Goal: Task Accomplishment & Management: Manage account settings

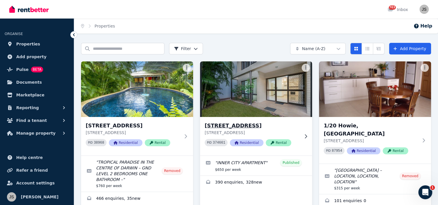
click at [247, 125] on h3 "[STREET_ADDRESS]" at bounding box center [252, 126] width 95 height 8
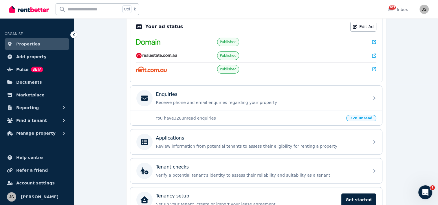
scroll to position [152, 0]
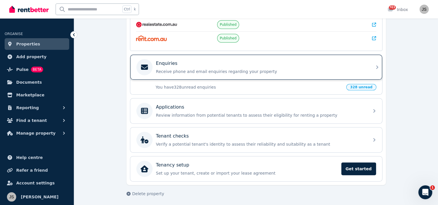
click at [163, 60] on p "Enquiries" at bounding box center [166, 63] width 21 height 7
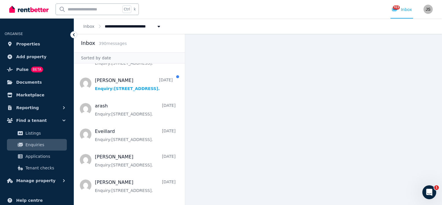
scroll to position [87, 0]
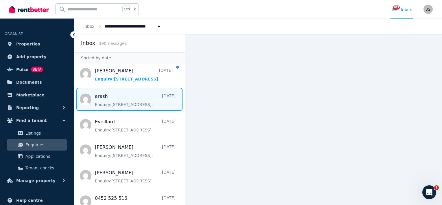
click at [102, 91] on span "Message list" at bounding box center [129, 99] width 111 height 23
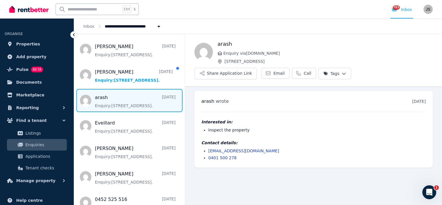
scroll to position [87, 0]
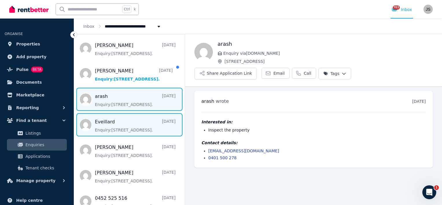
click at [108, 121] on span "Message list" at bounding box center [129, 124] width 111 height 23
